Goal: Task Accomplishment & Management: Use online tool/utility

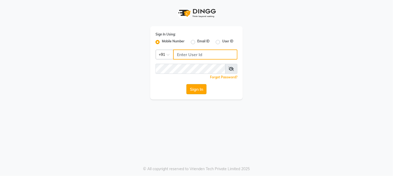
type input "8689894449"
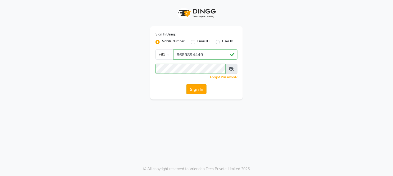
click at [193, 88] on button "Sign In" at bounding box center [196, 89] width 20 height 10
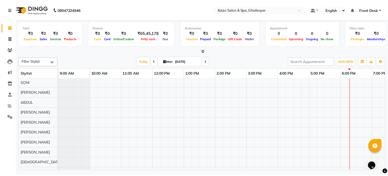
scroll to position [59, 0]
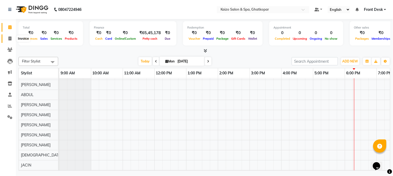
click at [10, 40] on icon at bounding box center [9, 38] width 3 height 4
select select "service"
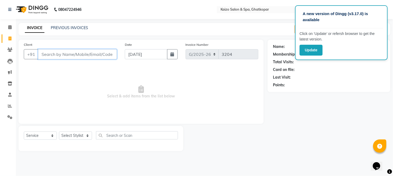
click at [103, 54] on input "Client" at bounding box center [77, 54] width 79 height 10
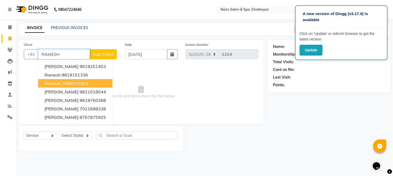
click at [82, 81] on ngb-highlight "7498510063" at bounding box center [75, 83] width 26 height 5
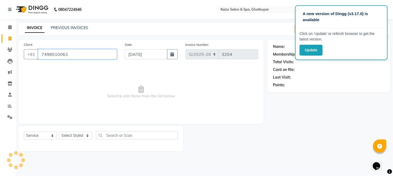
type input "7498510063"
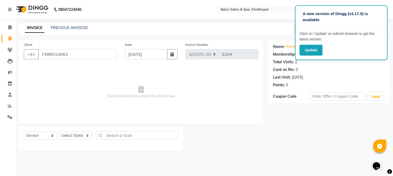
click at [266, 22] on div "A new version of Dingg (v3.17.0) is available Click on ‘Update’ or refersh brow…" at bounding box center [196, 88] width 393 height 176
click at [72, 134] on select "Select Stylist [PERSON_NAME] ANJALI [PERSON_NAME] [PERSON_NAME] Front Desk [PER…" at bounding box center [75, 135] width 33 height 8
select select "59527"
click at [59, 132] on select "Select Stylist [PERSON_NAME] ANJALI [PERSON_NAME] [PERSON_NAME] Front Desk [PER…" at bounding box center [75, 135] width 33 height 8
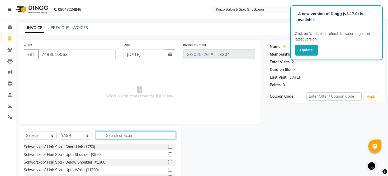
click at [123, 139] on input "text" at bounding box center [136, 135] width 80 height 8
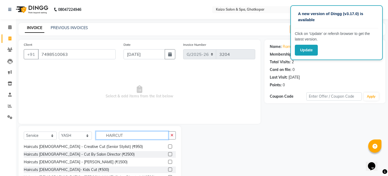
scroll to position [34, 0]
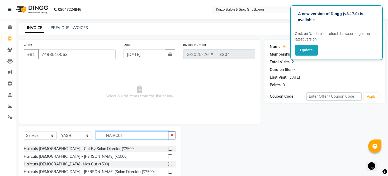
type input "HAIRCUT"
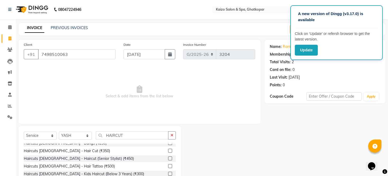
click at [26, 92] on span "Select & add items from the list below" at bounding box center [140, 92] width 232 height 53
click at [168, 149] on label at bounding box center [170, 151] width 4 height 4
click at [168, 149] on input "checkbox" at bounding box center [169, 150] width 3 height 3
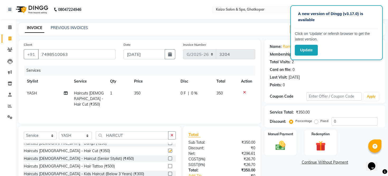
checkbox input "false"
click at [149, 91] on td "350" at bounding box center [154, 98] width 47 height 23
select select "59527"
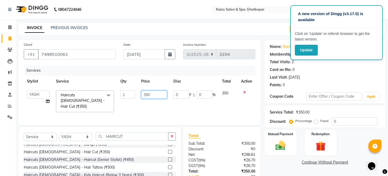
click at [153, 93] on input "350" at bounding box center [154, 94] width 26 height 8
type input "3"
type input "300"
click at [157, 106] on div "Services Stylist Service Qty Price Disc Total Action [PERSON_NAME] ANJALI [PERS…" at bounding box center [140, 93] width 232 height 54
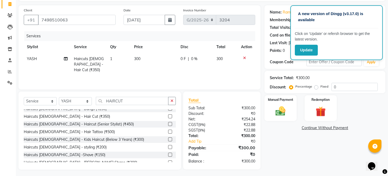
scroll to position [36, 0]
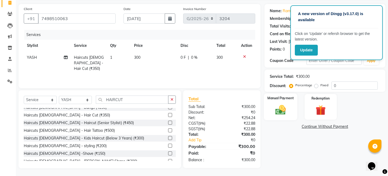
click at [279, 114] on img at bounding box center [280, 110] width 17 height 12
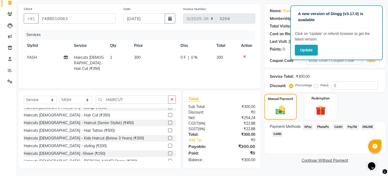
click at [322, 130] on span "PhonePe" at bounding box center [323, 127] width 15 height 6
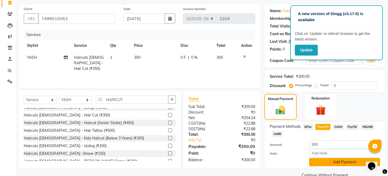
click at [324, 166] on button "Add Payment" at bounding box center [344, 162] width 71 height 8
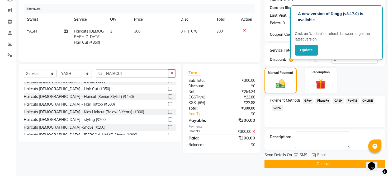
scroll to position [68, 0]
click at [297, 155] on label at bounding box center [296, 155] width 4 height 4
click at [297, 155] on input "checkbox" at bounding box center [295, 155] width 3 height 3
checkbox input "false"
click at [315, 155] on label at bounding box center [314, 155] width 4 height 4
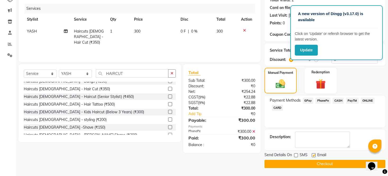
click at [315, 155] on input "checkbox" at bounding box center [313, 155] width 3 height 3
checkbox input "false"
click at [313, 166] on button "Checkout" at bounding box center [325, 164] width 121 height 8
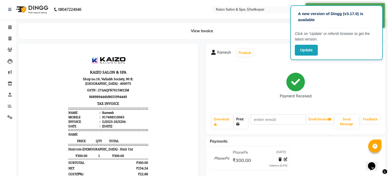
click at [240, 119] on link "Print" at bounding box center [241, 122] width 14 height 14
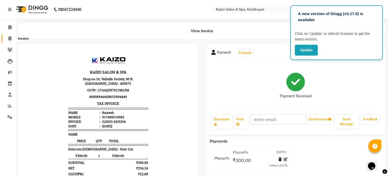
click at [11, 41] on span at bounding box center [9, 39] width 9 height 6
select select "service"
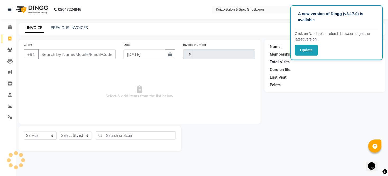
type input "3205"
select select "3500"
click at [79, 47] on div "Client +91" at bounding box center [70, 53] width 101 height 22
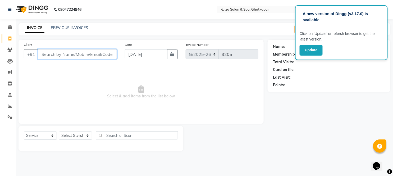
click at [75, 58] on input "Client" at bounding box center [77, 54] width 79 height 10
click at [74, 55] on input "Client" at bounding box center [77, 54] width 79 height 10
paste input "ATHARVA 8884490033"
click at [60, 54] on input "ATHARVA 8884490033" at bounding box center [64, 54] width 52 height 10
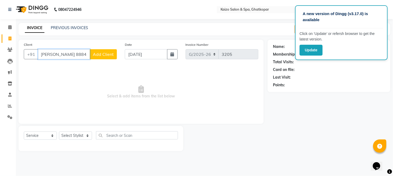
scroll to position [0, 0]
type input "8884490033"
click at [106, 54] on span "Add Client" at bounding box center [103, 54] width 21 height 5
select select "22"
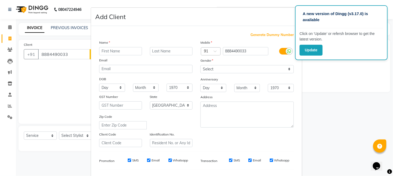
click at [107, 52] on input "text" at bounding box center [120, 51] width 43 height 8
type input "ARTHARVA"
click at [205, 71] on select "Select [DEMOGRAPHIC_DATA] [DEMOGRAPHIC_DATA] Other Prefer Not To Say" at bounding box center [246, 69] width 93 height 8
click at [200, 65] on select "Select [DEMOGRAPHIC_DATA] [DEMOGRAPHIC_DATA] Other Prefer Not To Say" at bounding box center [246, 69] width 93 height 8
click at [223, 70] on select "Select [DEMOGRAPHIC_DATA] [DEMOGRAPHIC_DATA] Other Prefer Not To Say" at bounding box center [246, 69] width 93 height 8
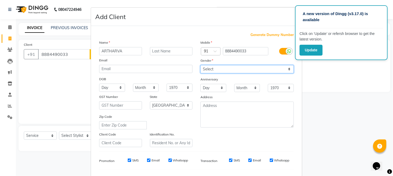
select select "[DEMOGRAPHIC_DATA]"
click at [200, 65] on select "Select [DEMOGRAPHIC_DATA] [DEMOGRAPHIC_DATA] Other Prefer Not To Say" at bounding box center [246, 69] width 93 height 8
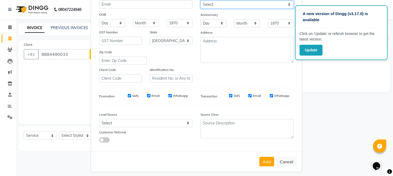
scroll to position [68, 0]
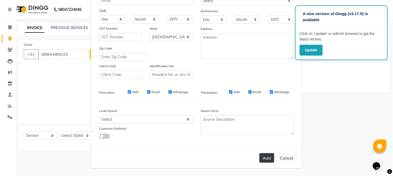
click at [265, 157] on button "Add" at bounding box center [266, 158] width 15 height 10
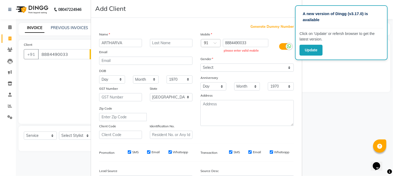
scroll to position [0, 0]
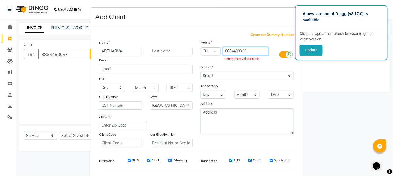
click at [249, 50] on input "8884490033" at bounding box center [246, 51] width 46 height 8
type input "8"
click at [249, 50] on input "text" at bounding box center [246, 51] width 46 height 8
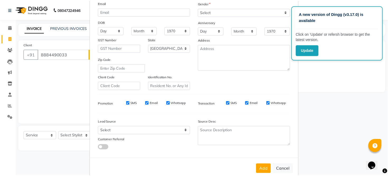
scroll to position [59, 0]
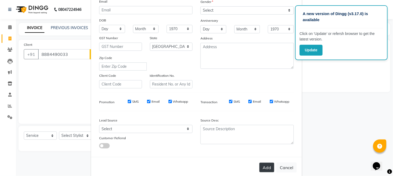
type input "8884490033"
click at [261, 166] on button "Add" at bounding box center [266, 168] width 15 height 10
type input "8884490033"
select select
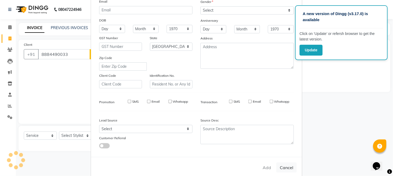
select select
select select "null"
select select
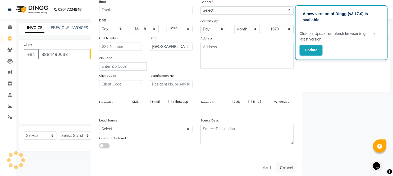
select select
checkbox input "false"
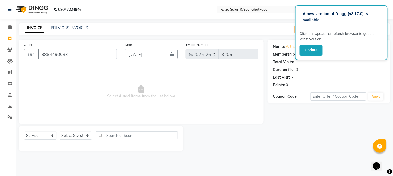
click at [228, 115] on span "Select & add items from the list below" at bounding box center [141, 92] width 234 height 53
click at [79, 132] on select "Select Stylist [PERSON_NAME] ANJALI [PERSON_NAME] [PERSON_NAME] Front Desk [PER…" at bounding box center [75, 135] width 33 height 8
select select "21359"
click at [59, 132] on select "Select Stylist [PERSON_NAME] ANJALI [PERSON_NAME] [PERSON_NAME] Front Desk [PER…" at bounding box center [75, 135] width 33 height 8
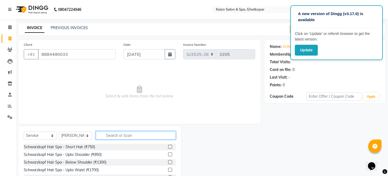
click at [128, 133] on input "text" at bounding box center [136, 135] width 80 height 8
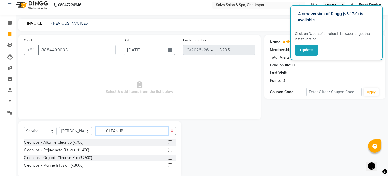
scroll to position [0, 0]
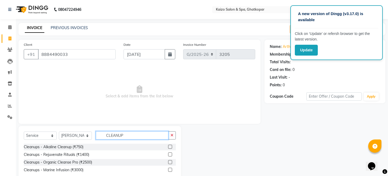
type input "CLEANUP"
click at [171, 145] on label at bounding box center [170, 147] width 4 height 4
click at [171, 145] on input "checkbox" at bounding box center [169, 146] width 3 height 3
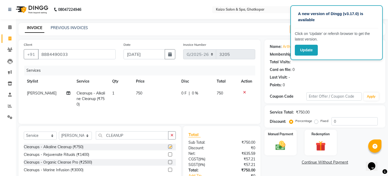
checkbox input "false"
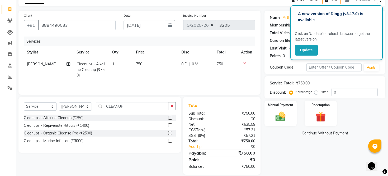
scroll to position [29, 0]
click at [284, 122] on img at bounding box center [280, 116] width 17 height 12
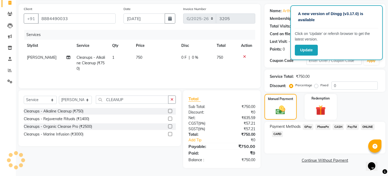
scroll to position [38, 0]
click at [279, 137] on span "CARD" at bounding box center [277, 134] width 11 height 6
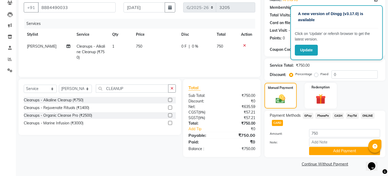
scroll to position [53, 0]
click at [331, 149] on button "Add Payment" at bounding box center [344, 151] width 71 height 8
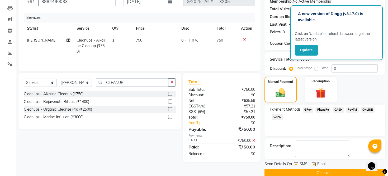
click at [295, 166] on label at bounding box center [296, 164] width 4 height 4
click at [295, 166] on input "checkbox" at bounding box center [295, 164] width 3 height 3
checkbox input "false"
click at [312, 166] on label at bounding box center [314, 164] width 4 height 4
click at [312, 166] on input "checkbox" at bounding box center [313, 164] width 3 height 3
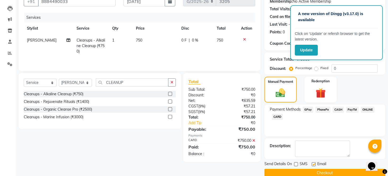
checkbox input "false"
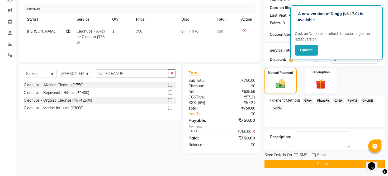
click at [280, 108] on span "CARD" at bounding box center [277, 108] width 11 height 6
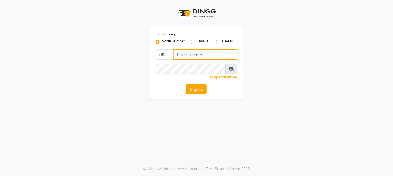
type input "8689894449"
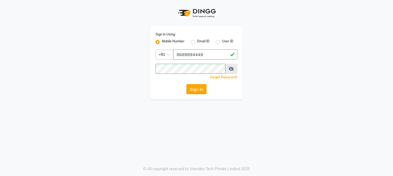
click at [199, 84] on button "Sign In" at bounding box center [196, 89] width 20 height 10
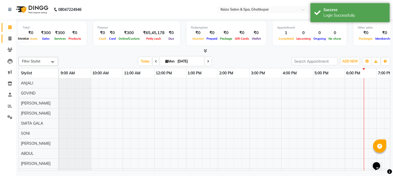
click at [8, 41] on span at bounding box center [9, 39] width 9 height 6
select select "service"
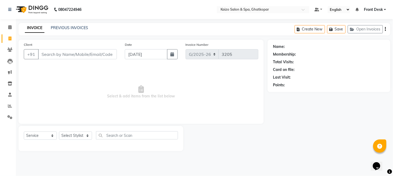
click at [65, 25] on div "INVOICE PREVIOUS INVOICES Create New Save Open Invoices" at bounding box center [204, 29] width 372 height 12
click at [10, 39] on icon at bounding box center [9, 38] width 3 height 4
select select "service"
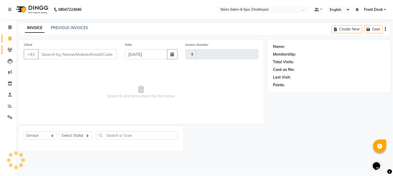
type input "3205"
select select "3500"
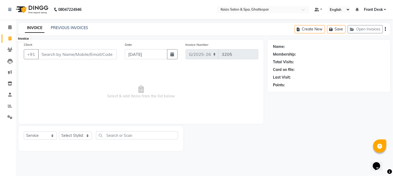
click at [12, 36] on span at bounding box center [9, 39] width 9 height 6
select select "service"
